Goal: Find specific page/section: Find specific page/section

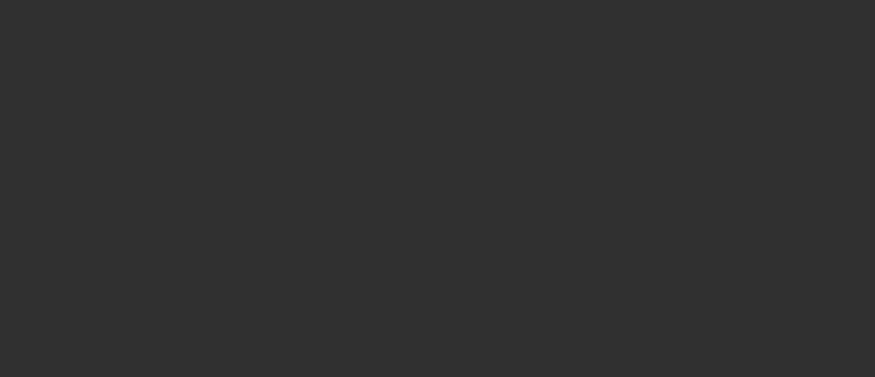
select select "10"
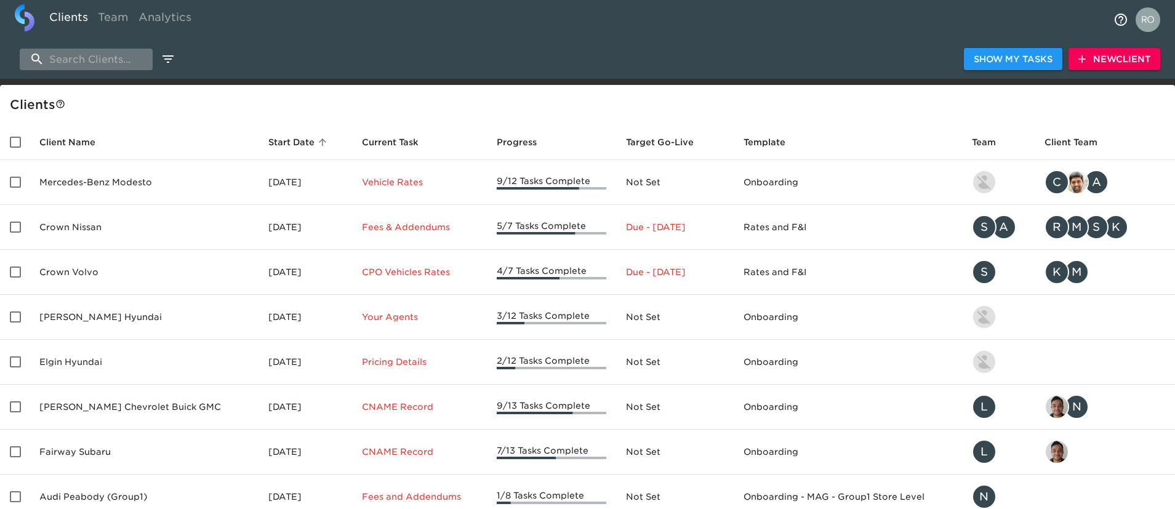
click at [116, 49] on input "search" at bounding box center [86, 60] width 133 height 22
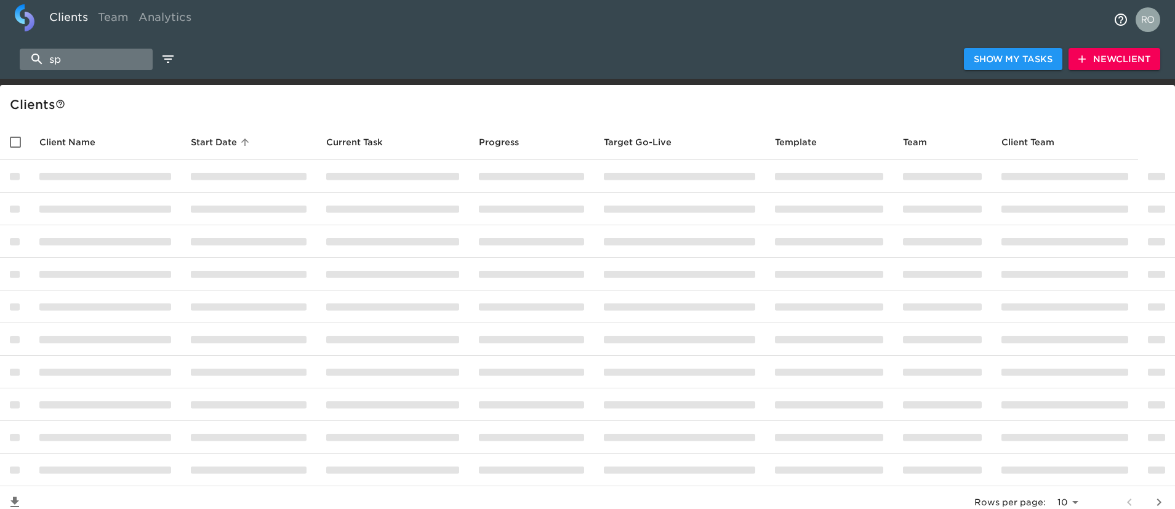
type input "s"
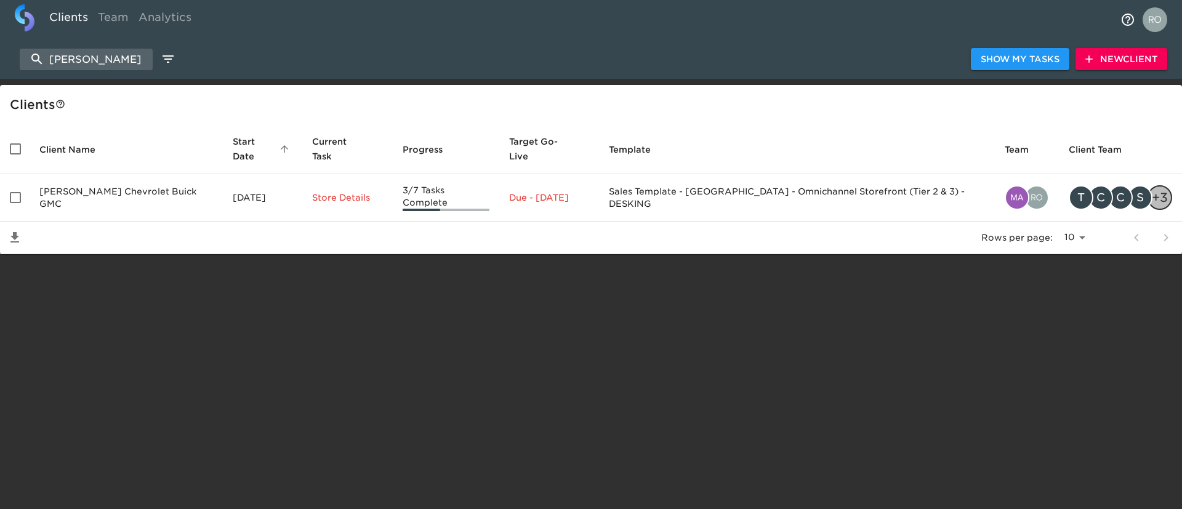
drag, startPoint x: 127, startPoint y: 52, endPoint x: 0, endPoint y: 50, distance: 127.4
click at [0, 50] on div "[PERSON_NAME] Show My Tasks New Client" at bounding box center [591, 58] width 1182 height 39
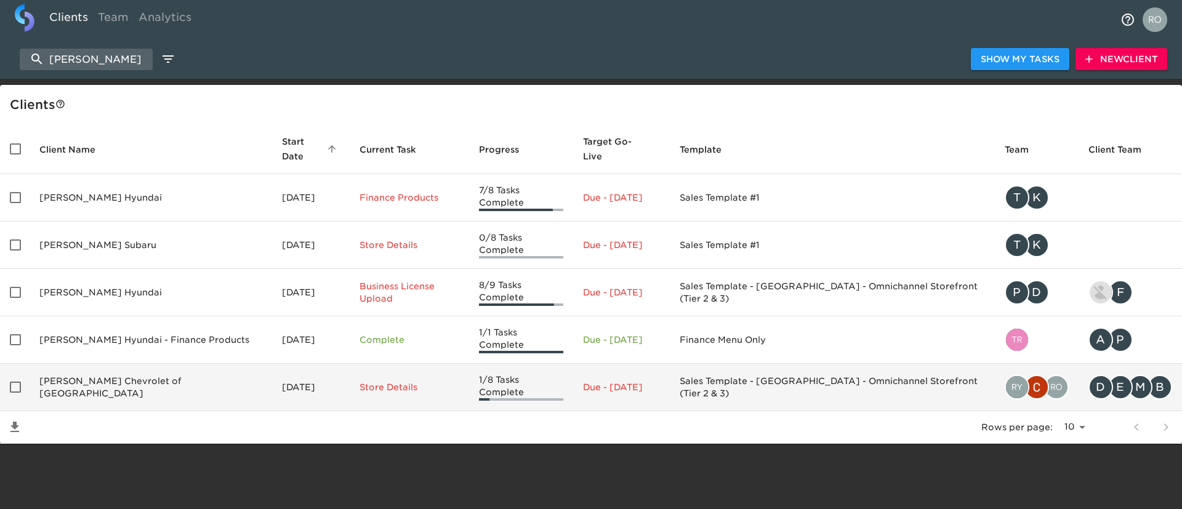
type input "[PERSON_NAME]"
click at [52, 364] on td "[PERSON_NAME] Chevrolet of [GEOGRAPHIC_DATA]" at bounding box center [151, 387] width 242 height 47
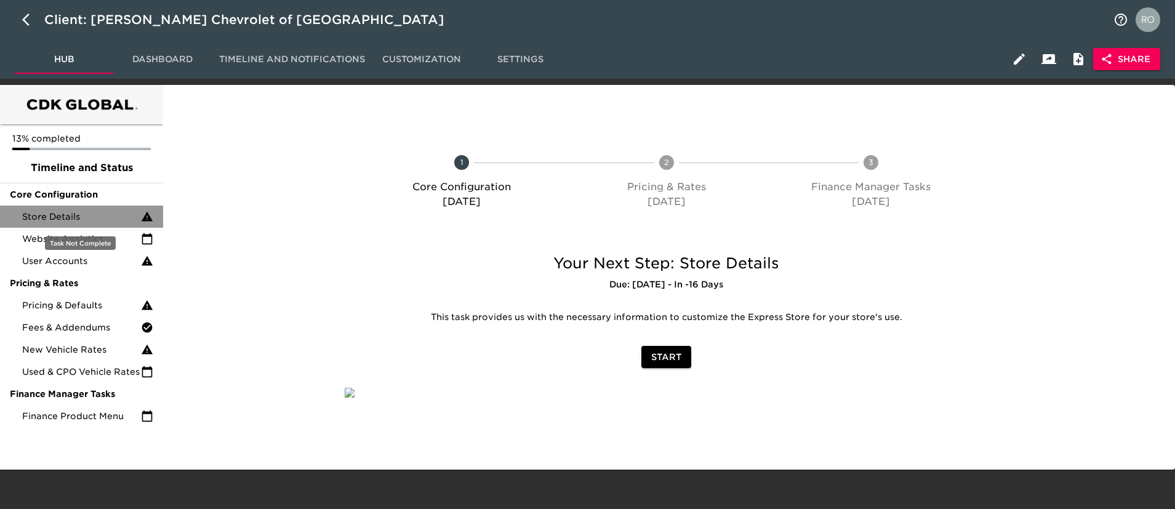
click at [113, 220] on span "Store Details" at bounding box center [81, 216] width 119 height 12
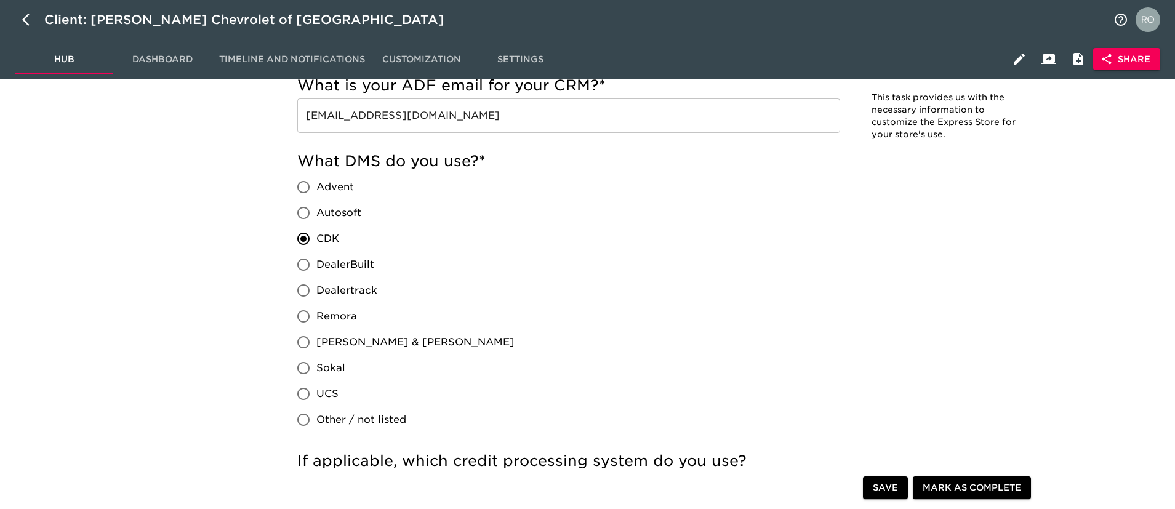
scroll to position [876, 0]
